Goal: Task Accomplishment & Management: Use online tool/utility

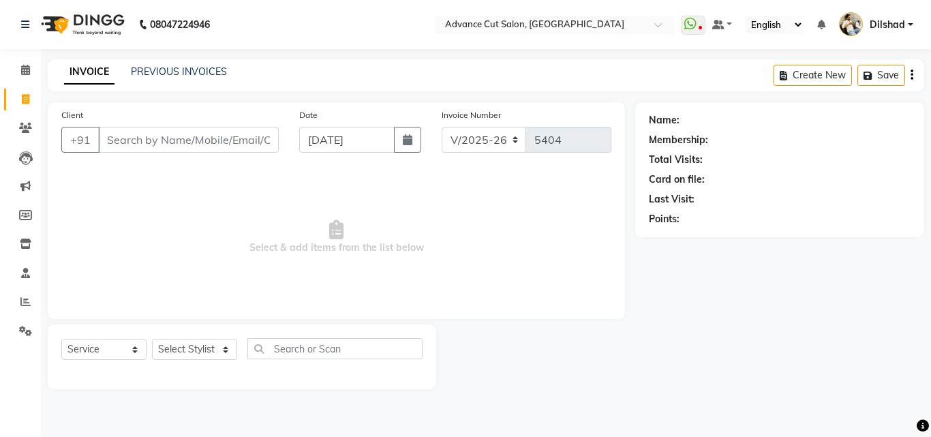
select select "922"
select select "service"
click at [199, 342] on select "Select Stylist [PERSON_NAME] [PERSON_NAME] [PERSON_NAME] [PERSON_NAME] [PERSON_…" at bounding box center [194, 349] width 85 height 21
select select "87863"
click at [152, 339] on select "Select Stylist [PERSON_NAME] [PERSON_NAME] [PERSON_NAME] [PERSON_NAME] [PERSON_…" at bounding box center [194, 349] width 85 height 21
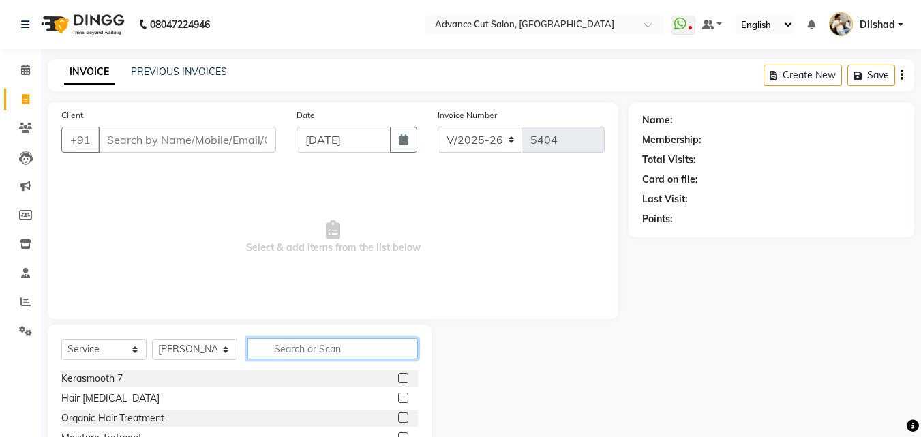
click at [285, 352] on input "text" at bounding box center [332, 348] width 170 height 21
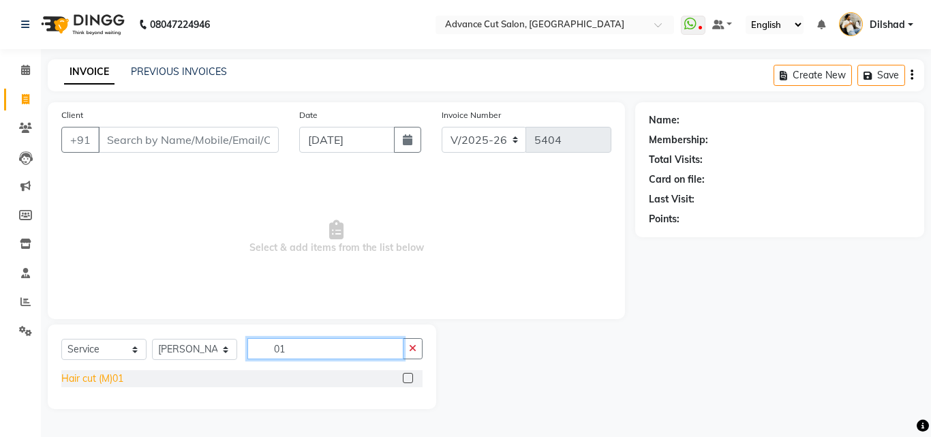
type input "01"
click at [76, 375] on div "Hair cut (M)01" at bounding box center [92, 378] width 62 height 14
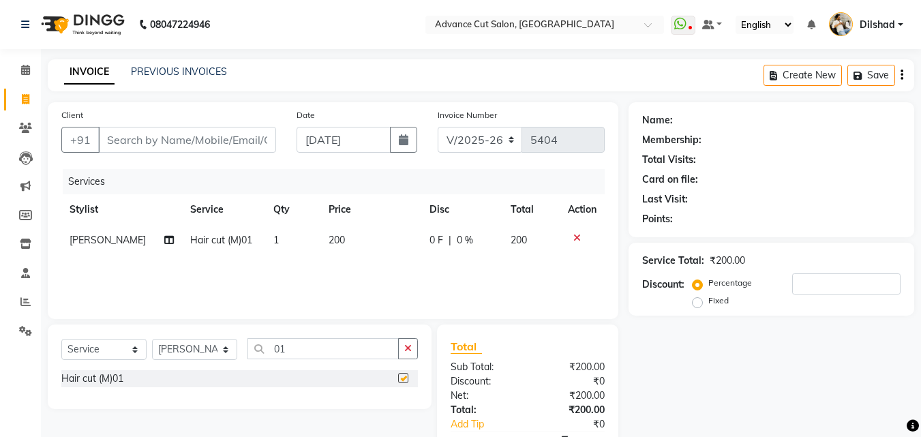
checkbox input "false"
click at [299, 350] on input "01" at bounding box center [322, 348] width 151 height 21
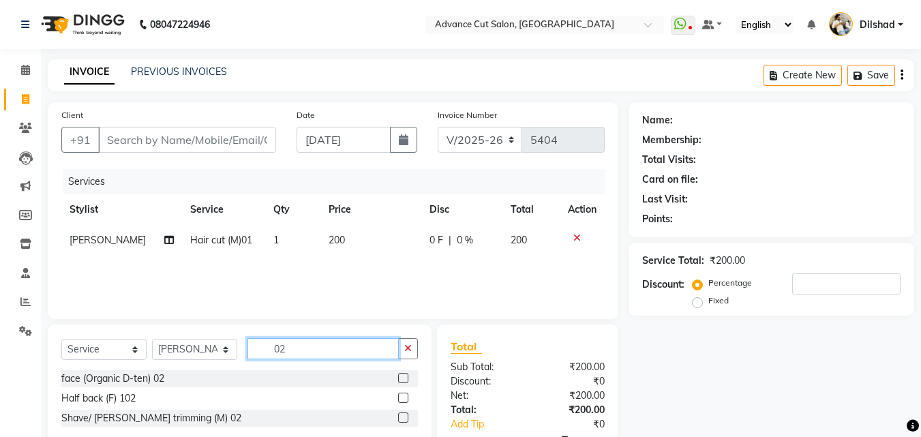
type input "02"
click at [154, 404] on div "Half back (F) 102" at bounding box center [239, 398] width 357 height 17
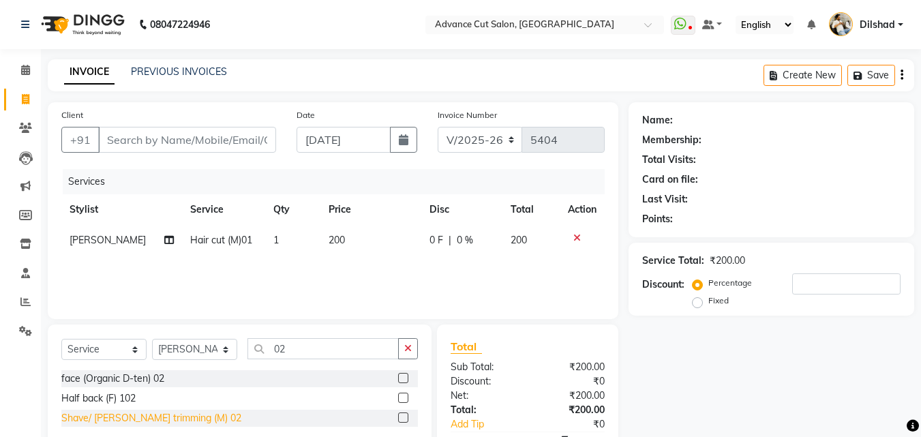
click at [153, 413] on div "Shave/ [PERSON_NAME] trimming (M) 02" at bounding box center [151, 418] width 180 height 14
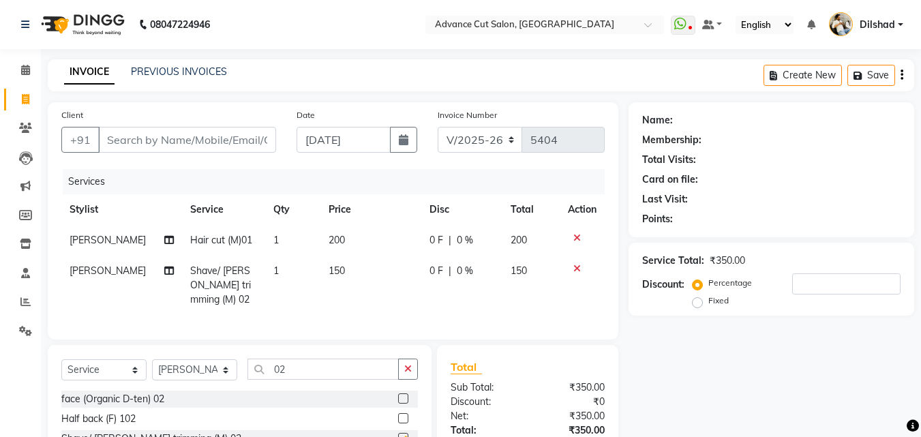
checkbox input "false"
click at [126, 126] on div "Client +91" at bounding box center [168, 136] width 235 height 56
click at [125, 138] on input "Client" at bounding box center [187, 140] width 178 height 26
type input "9"
type input "0"
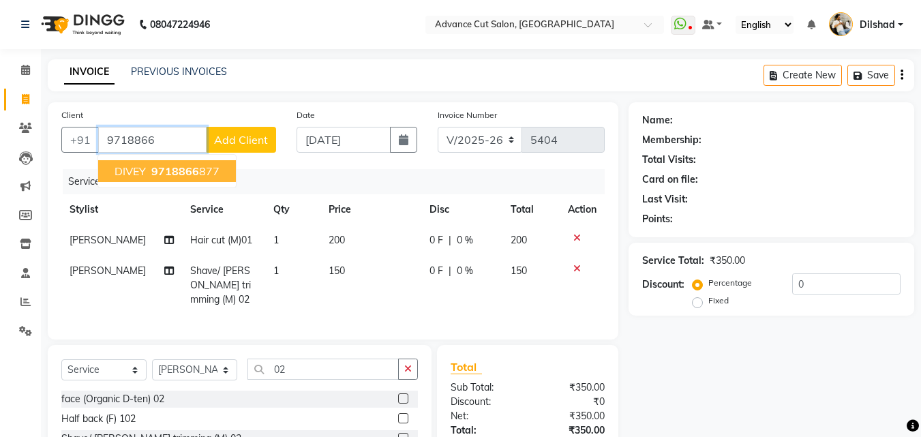
click at [179, 173] on span "9718866" at bounding box center [175, 171] width 48 height 14
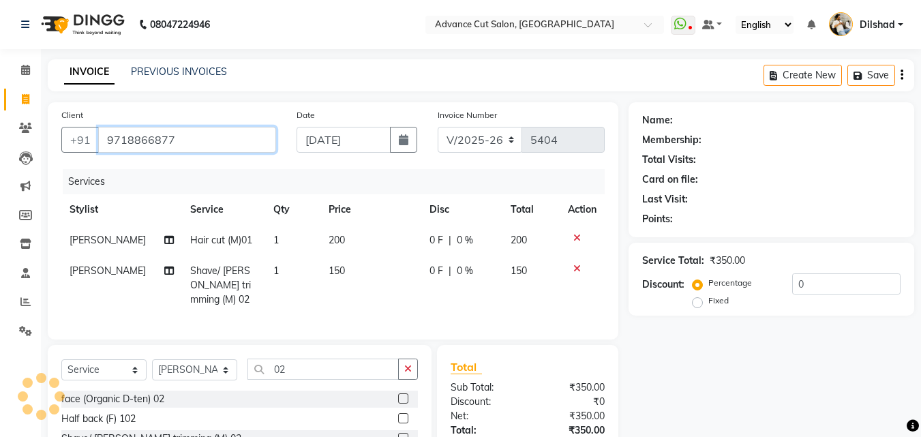
type input "9718866877"
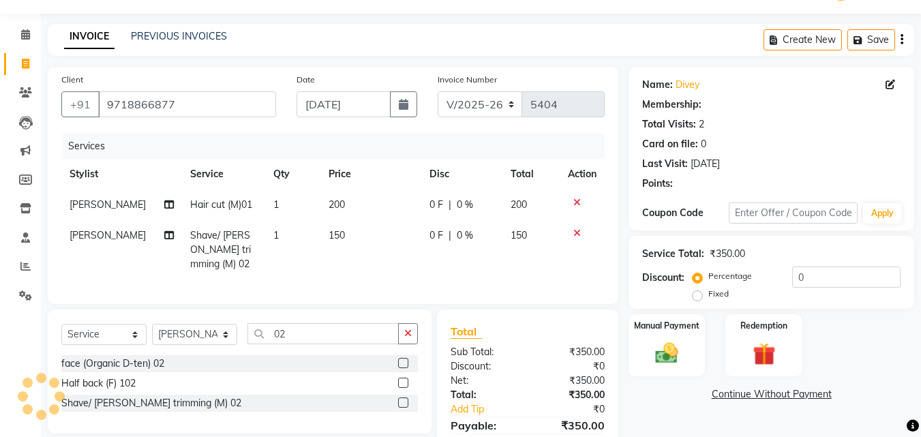
scroll to position [68, 0]
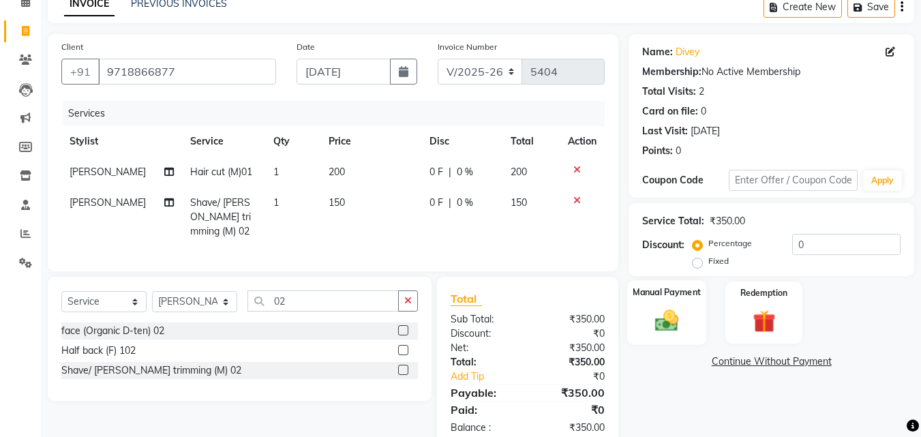
click at [667, 316] on img at bounding box center [667, 320] width 38 height 27
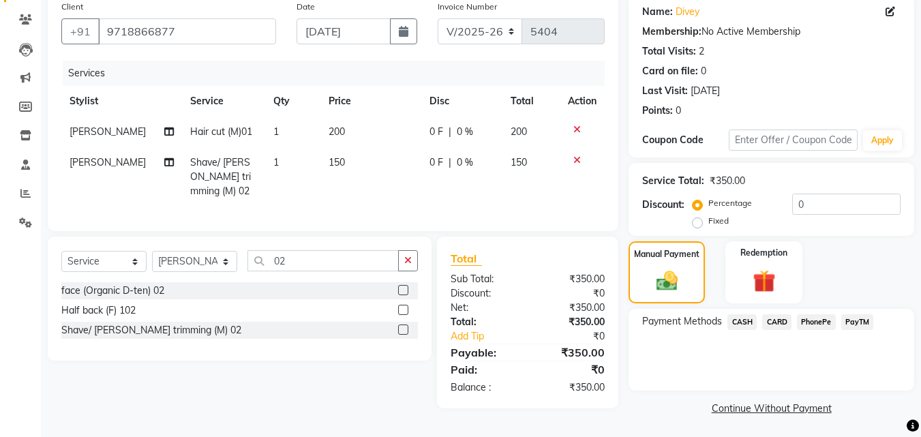
scroll to position [110, 0]
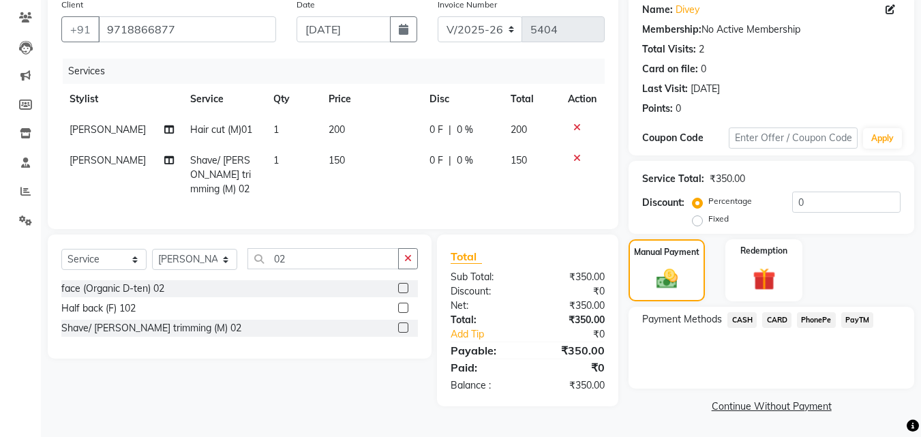
click at [853, 321] on span "PayTM" at bounding box center [857, 320] width 33 height 16
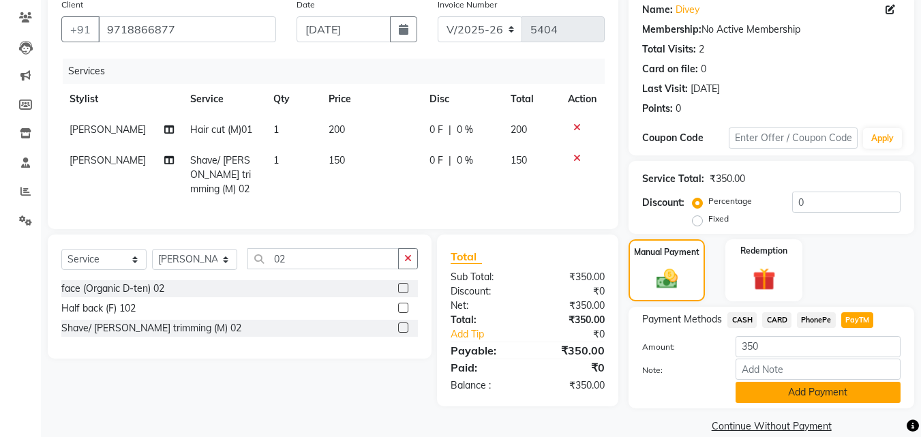
click at [807, 393] on button "Add Payment" at bounding box center [818, 392] width 165 height 21
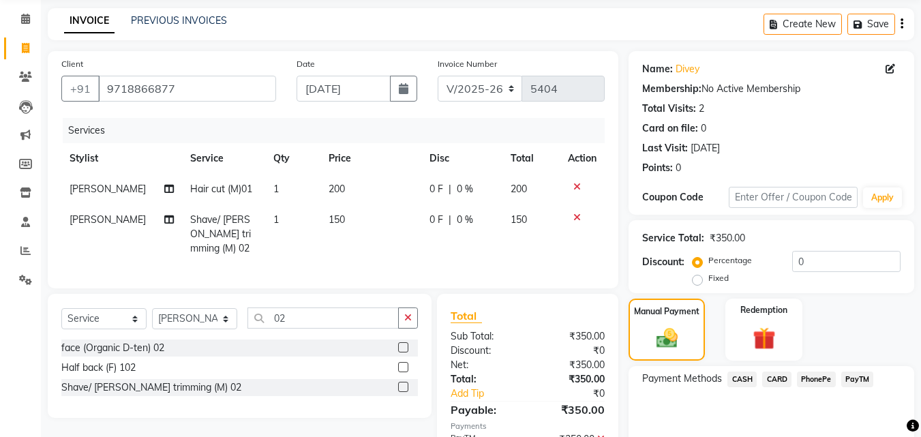
scroll to position [119, 0]
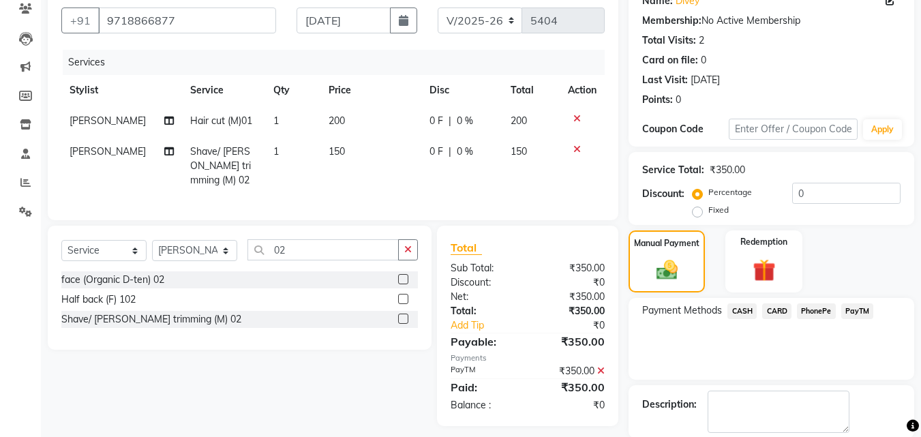
click at [744, 317] on span "CASH" at bounding box center [741, 311] width 29 height 16
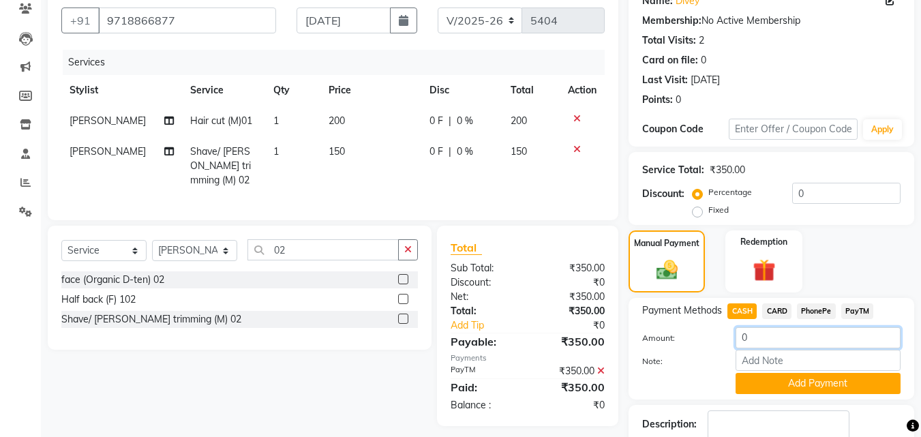
click at [740, 337] on input "0" at bounding box center [818, 337] width 165 height 21
type input "200"
click at [761, 386] on button "Add Payment" at bounding box center [818, 383] width 165 height 21
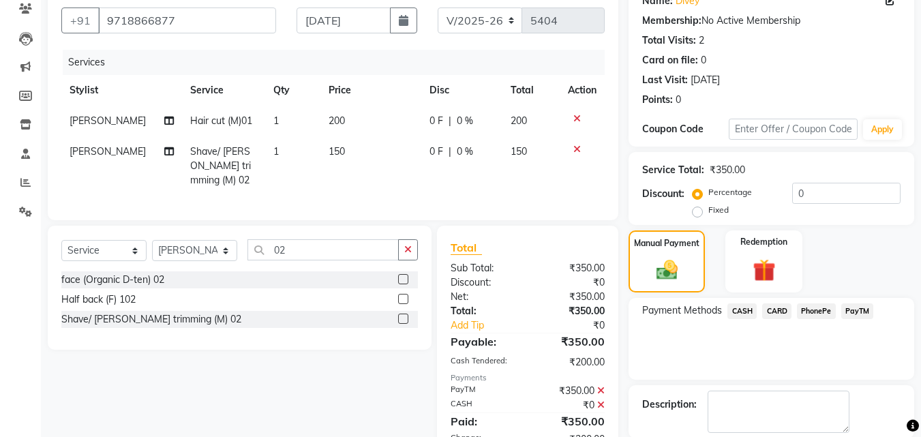
click at [865, 313] on span "PayTM" at bounding box center [857, 311] width 33 height 16
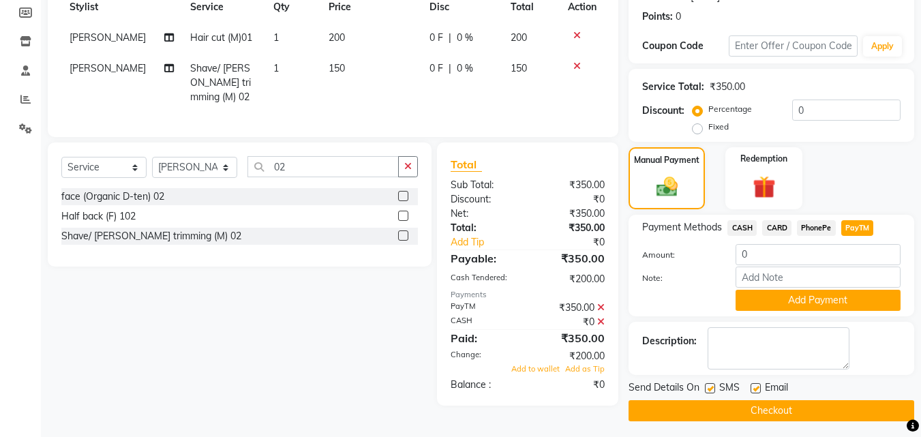
scroll to position [207, 0]
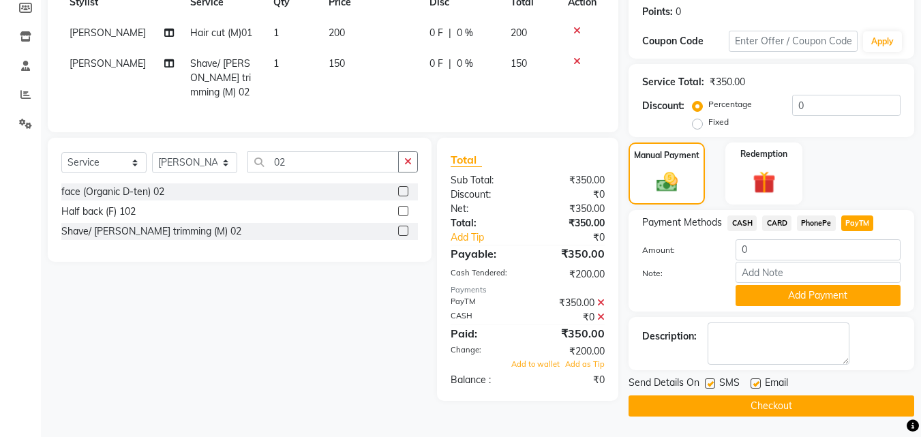
click at [601, 313] on icon at bounding box center [600, 317] width 7 height 10
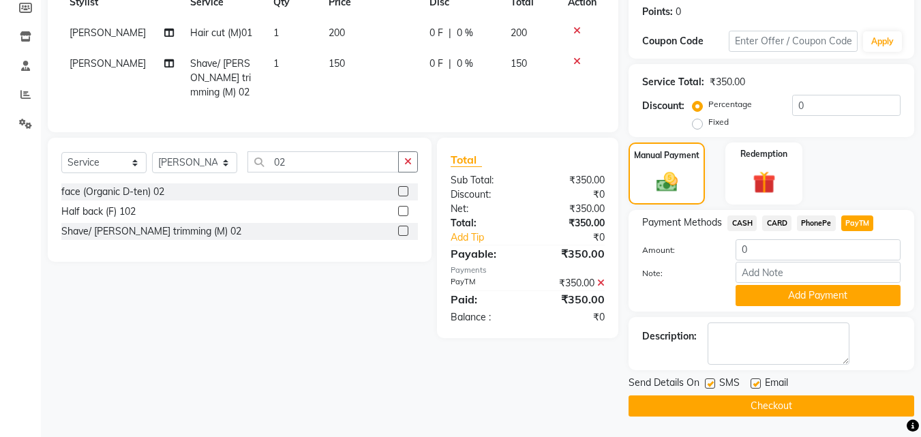
click at [599, 278] on icon at bounding box center [600, 283] width 7 height 10
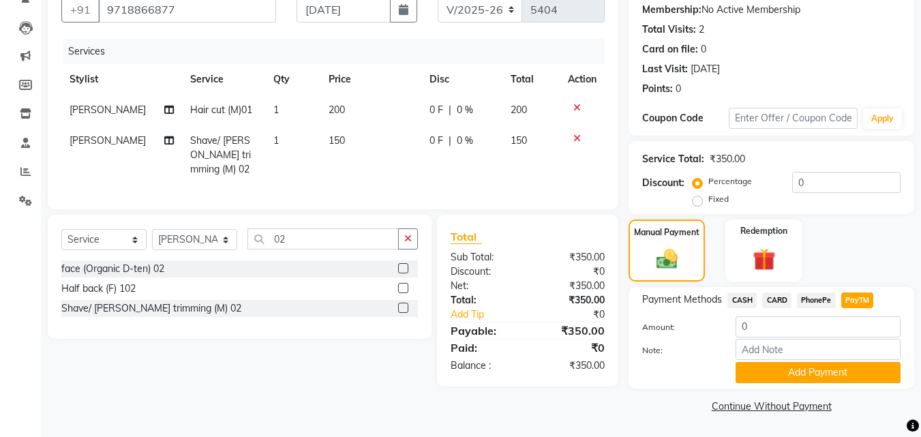
click at [736, 295] on span "CASH" at bounding box center [741, 300] width 29 height 16
click at [753, 326] on input "350" at bounding box center [818, 326] width 165 height 21
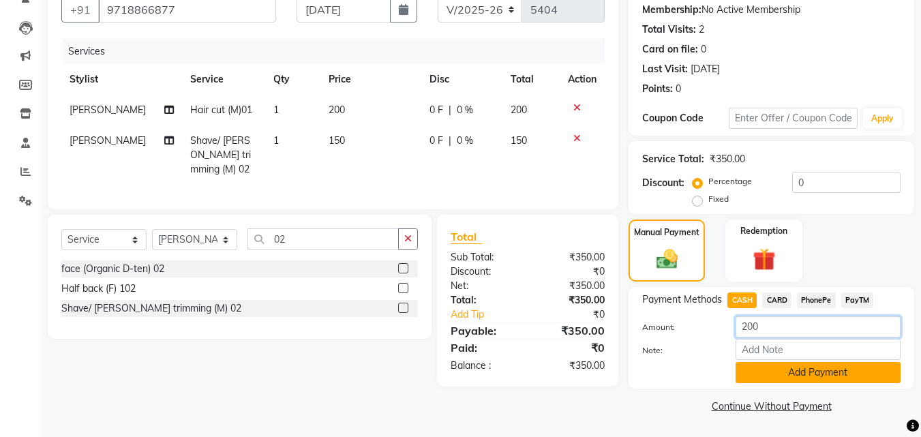
type input "200"
click at [763, 375] on button "Add Payment" at bounding box center [818, 372] width 165 height 21
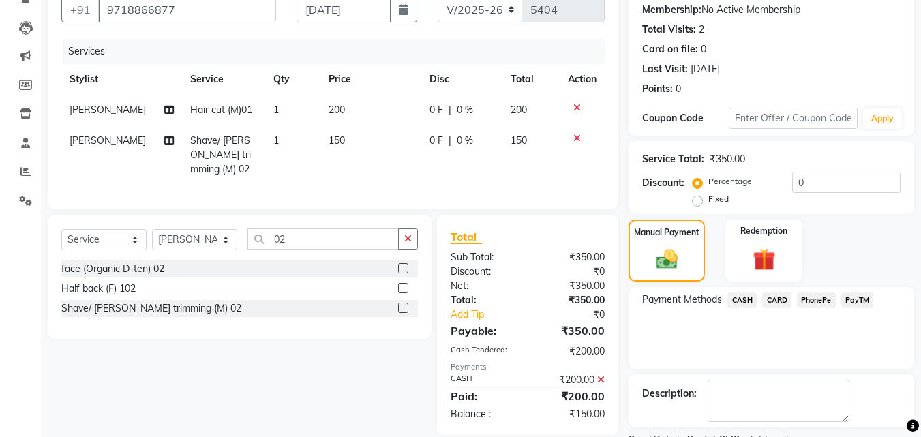
click at [854, 303] on span "PayTM" at bounding box center [857, 300] width 33 height 16
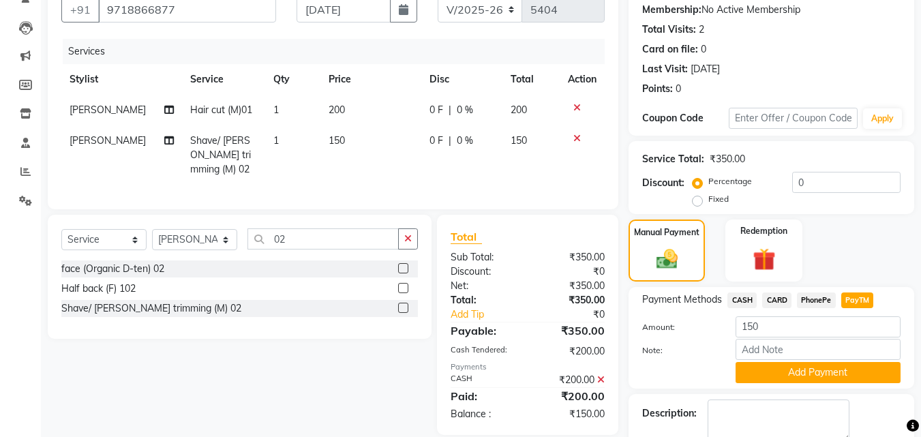
click at [797, 371] on button "Add Payment" at bounding box center [818, 372] width 165 height 21
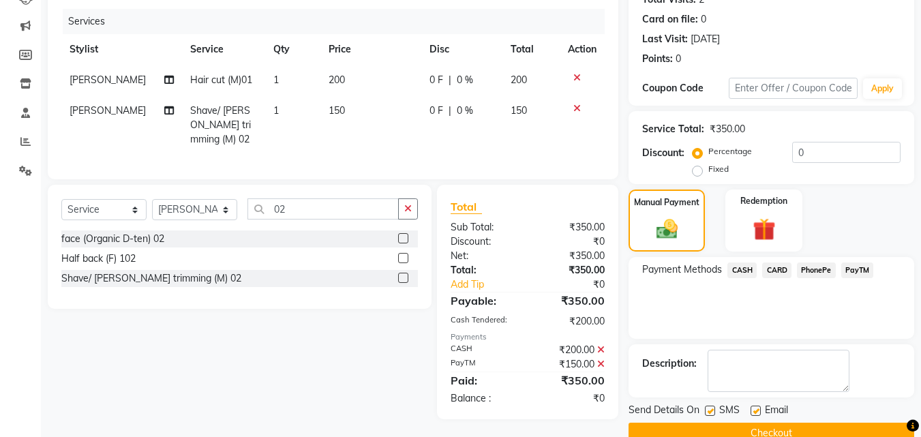
scroll to position [187, 0]
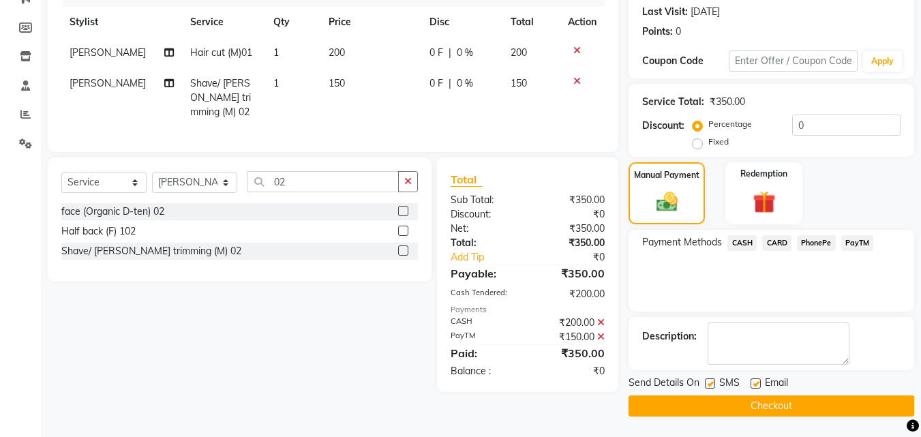
click at [776, 407] on button "Checkout" at bounding box center [771, 405] width 286 height 21
